Goal: Navigation & Orientation: Find specific page/section

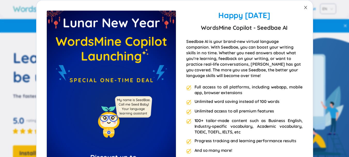
click at [301, 8] on span "Close" at bounding box center [306, 7] width 14 height 14
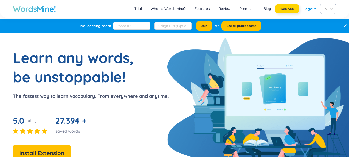
click at [289, 7] on span "Web App" at bounding box center [288, 9] width 14 height 4
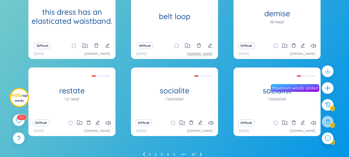
scroll to position [100, 0]
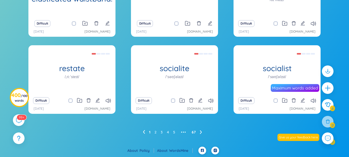
click at [196, 131] on link "67" at bounding box center [194, 132] width 4 height 8
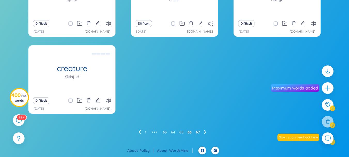
click at [189, 133] on link "66" at bounding box center [190, 132] width 4 height 8
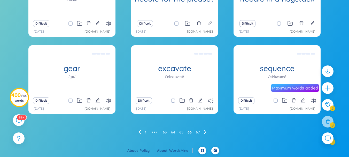
click at [184, 135] on ul "1 ••• 63 64 65 66 67" at bounding box center [175, 132] width 72 height 8
click at [182, 132] on link "65" at bounding box center [181, 132] width 4 height 8
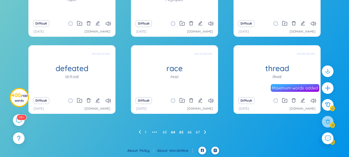
click at [172, 131] on link "64" at bounding box center [173, 132] width 4 height 8
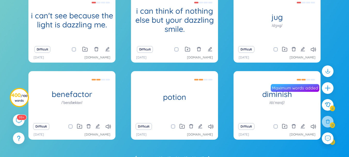
scroll to position [48, 0]
